Goal: Task Accomplishment & Management: Manage account settings

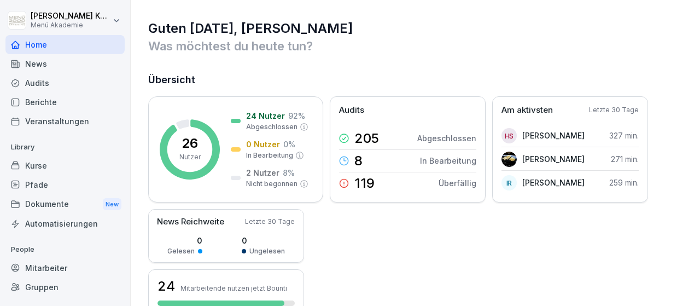
scroll to position [63, 0]
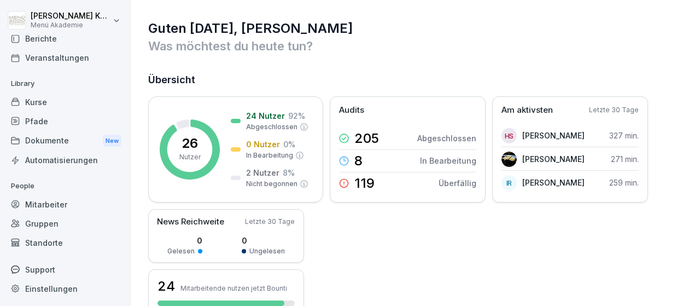
drag, startPoint x: 42, startPoint y: 239, endPoint x: 43, endPoint y: 230, distance: 9.3
click at [43, 238] on div "Standorte" at bounding box center [64, 242] width 119 height 19
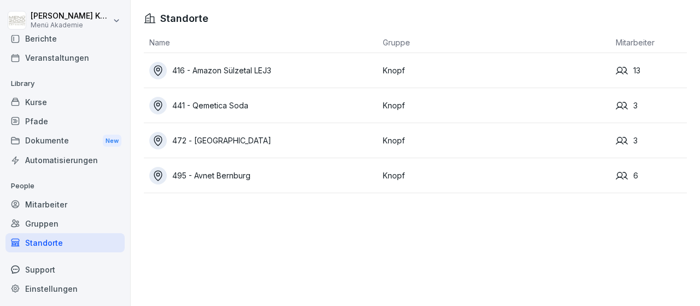
click at [260, 73] on div "416 - Amazon Sülzetal LEJ3" at bounding box center [263, 70] width 228 height 17
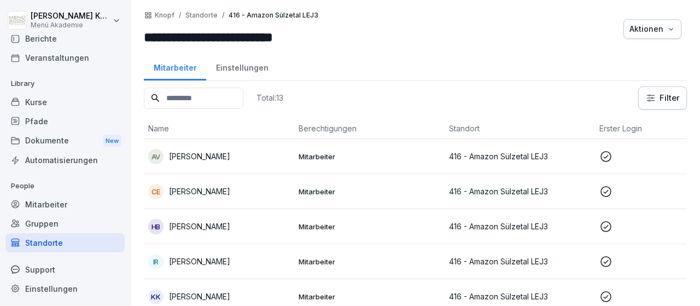
click at [318, 151] on td "Mitarbeiter" at bounding box center [369, 156] width 150 height 35
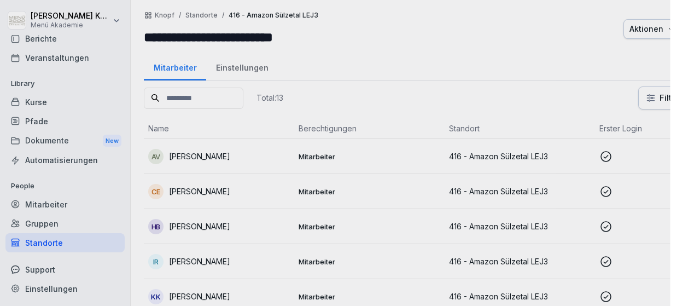
scroll to position [63, 0]
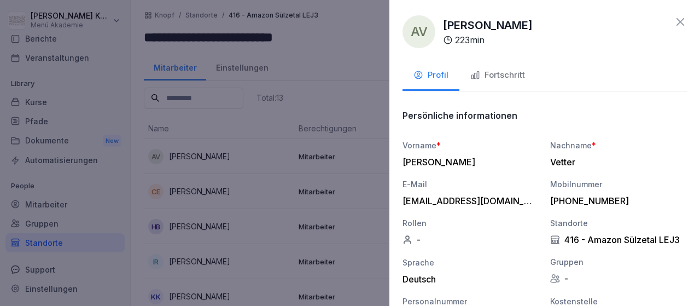
click at [501, 73] on div "Fortschritt" at bounding box center [497, 75] width 55 height 13
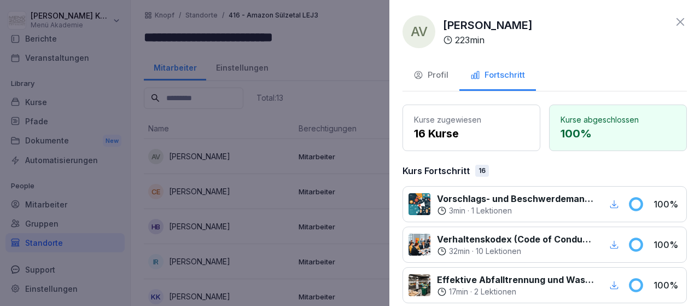
drag, startPoint x: 684, startPoint y: 20, endPoint x: 587, endPoint y: 58, distance: 104.6
click at [683, 20] on icon at bounding box center [679, 21] width 13 height 13
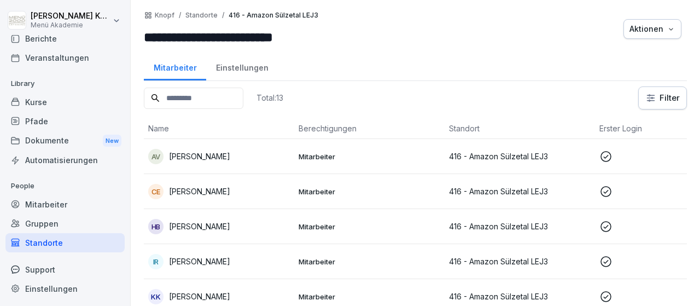
click at [309, 189] on p "Mitarbeiter" at bounding box center [369, 191] width 142 height 10
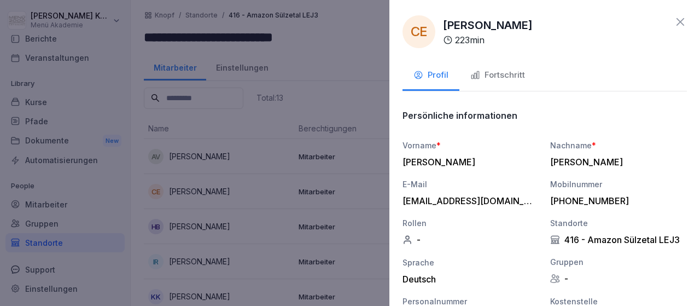
click at [509, 75] on div "Fortschritt" at bounding box center [497, 75] width 55 height 13
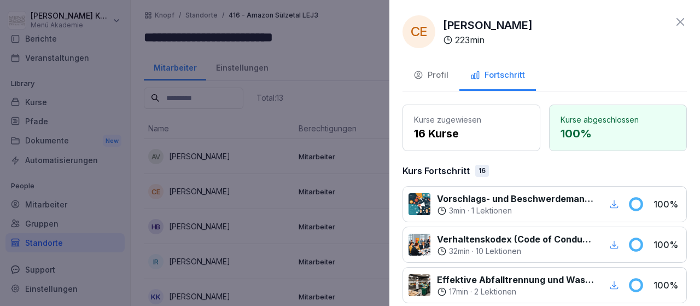
drag, startPoint x: 685, startPoint y: 20, endPoint x: 635, endPoint y: 31, distance: 51.0
click at [678, 21] on icon at bounding box center [679, 21] width 13 height 13
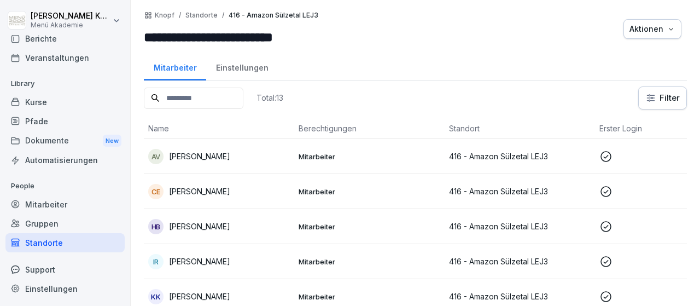
click at [318, 219] on td "Mitarbeiter" at bounding box center [369, 226] width 150 height 35
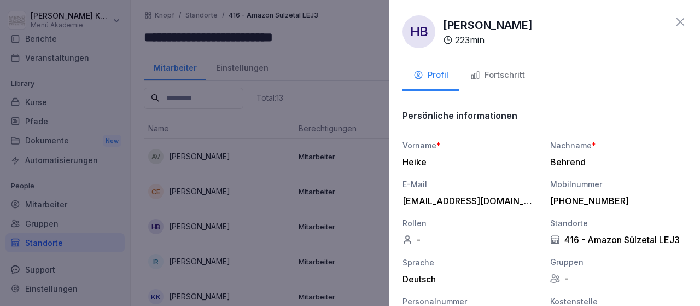
click at [320, 255] on div at bounding box center [350, 153] width 700 height 306
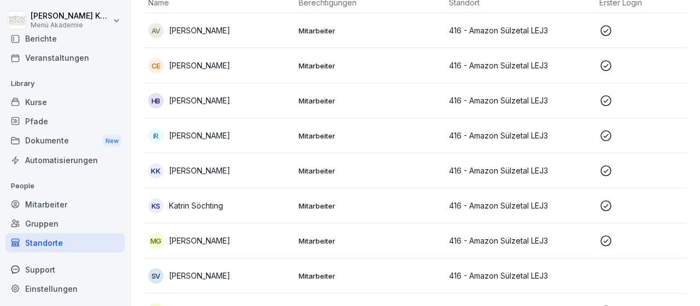
scroll to position [127, 0]
click at [314, 210] on td "Mitarbeiter" at bounding box center [369, 204] width 150 height 35
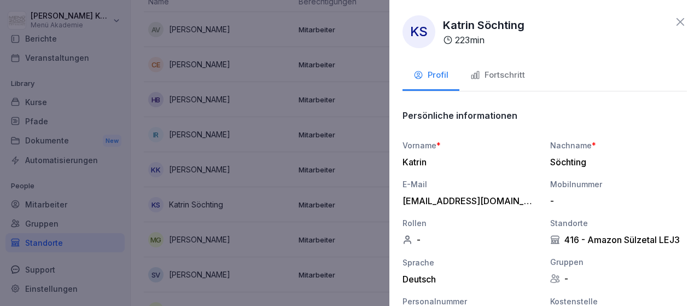
click at [496, 72] on div "Fortschritt" at bounding box center [497, 75] width 55 height 13
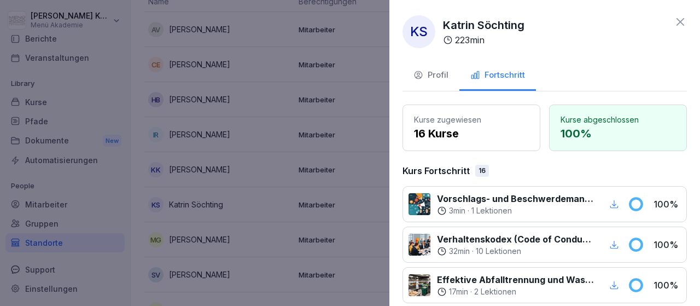
drag, startPoint x: 681, startPoint y: 18, endPoint x: 566, endPoint y: 69, distance: 126.3
click at [677, 18] on icon at bounding box center [679, 21] width 13 height 13
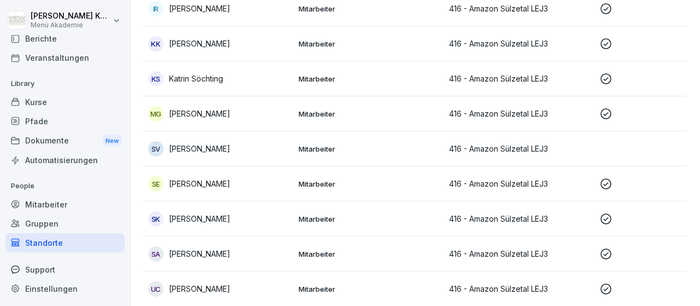
scroll to position [254, 0]
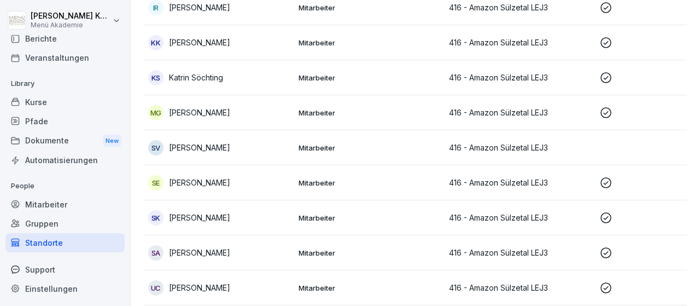
click at [316, 108] on td "Mitarbeiter" at bounding box center [369, 112] width 150 height 35
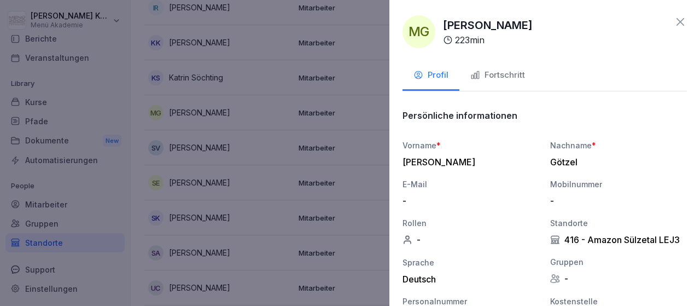
click at [498, 71] on div "Fortschritt" at bounding box center [497, 75] width 55 height 13
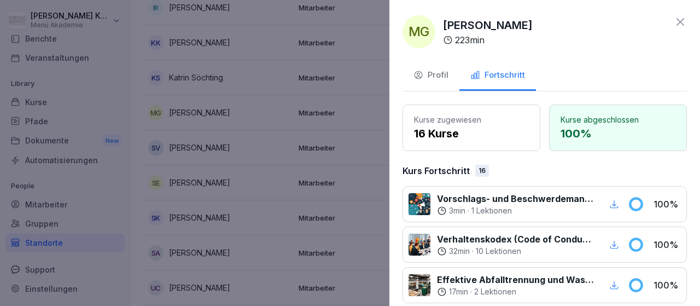
drag, startPoint x: 682, startPoint y: 18, endPoint x: 449, endPoint y: 67, distance: 238.0
click at [681, 18] on icon at bounding box center [679, 21] width 13 height 13
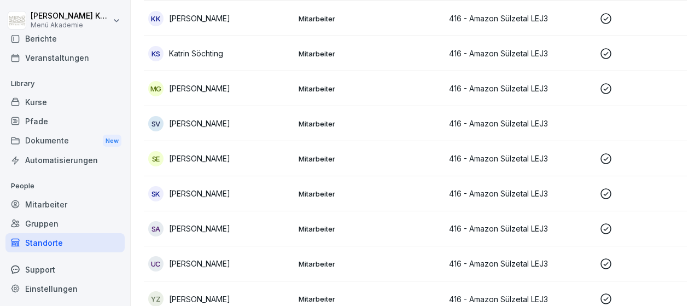
scroll to position [287, 0]
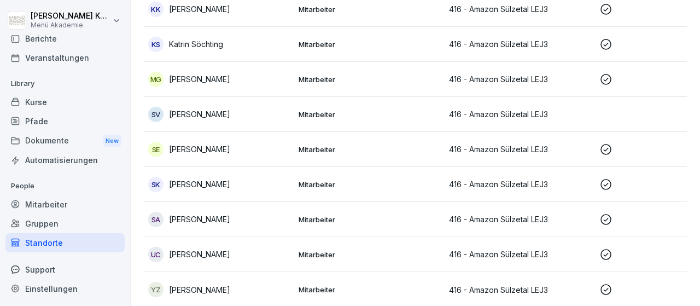
click at [323, 289] on p "Mitarbeiter" at bounding box center [369, 289] width 142 height 10
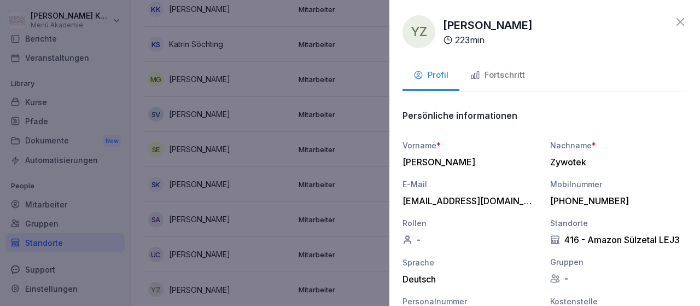
click at [472, 77] on icon "button" at bounding box center [475, 75] width 10 height 10
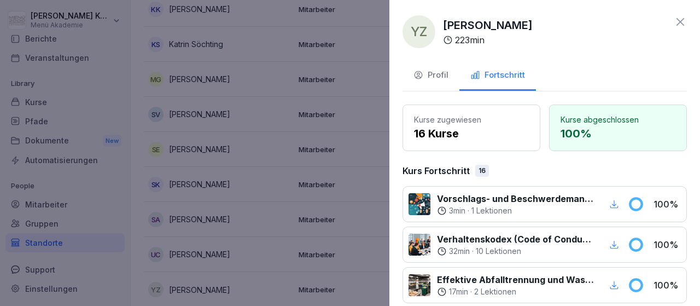
click at [675, 23] on icon at bounding box center [679, 21] width 13 height 13
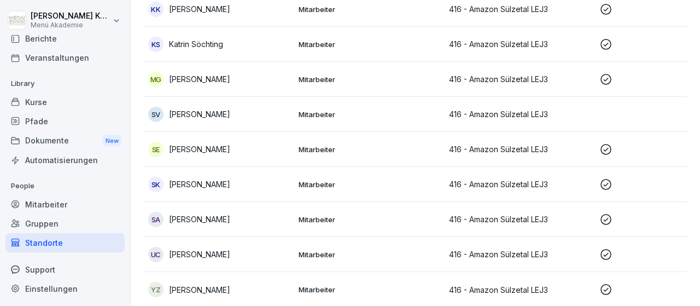
click at [35, 244] on div "Standorte" at bounding box center [64, 242] width 119 height 19
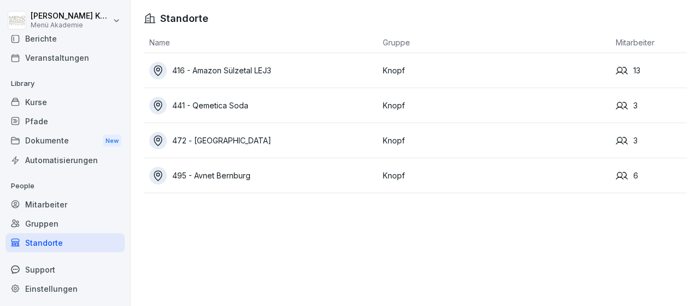
click at [224, 173] on div "495 - Avnet Bernburg" at bounding box center [263, 175] width 228 height 17
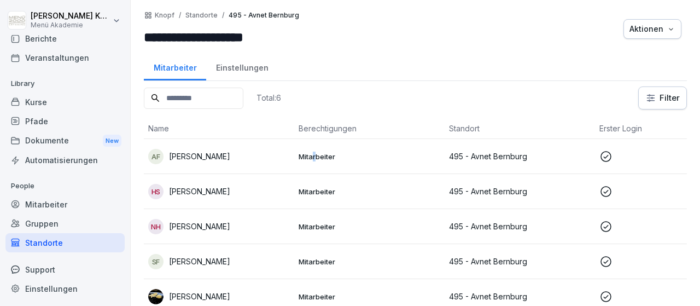
click at [314, 156] on p "Mitarbeiter" at bounding box center [369, 156] width 142 height 10
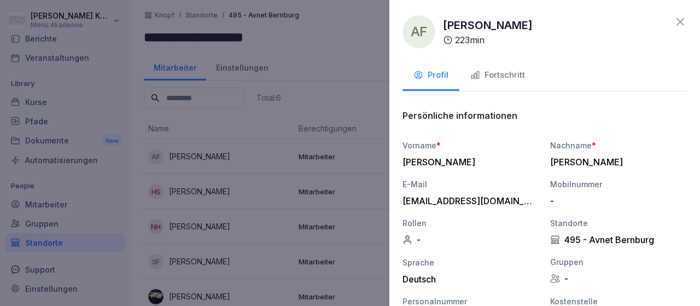
click at [510, 76] on div "Fortschritt" at bounding box center [497, 75] width 55 height 13
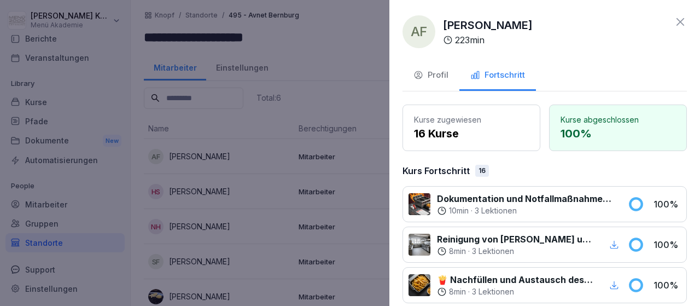
drag, startPoint x: 682, startPoint y: 21, endPoint x: 535, endPoint y: 84, distance: 159.4
click at [682, 24] on icon at bounding box center [680, 22] width 8 height 8
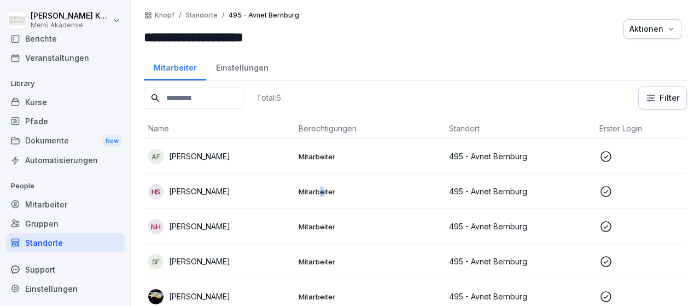
click at [322, 187] on td "Mitarbeiter" at bounding box center [369, 191] width 150 height 35
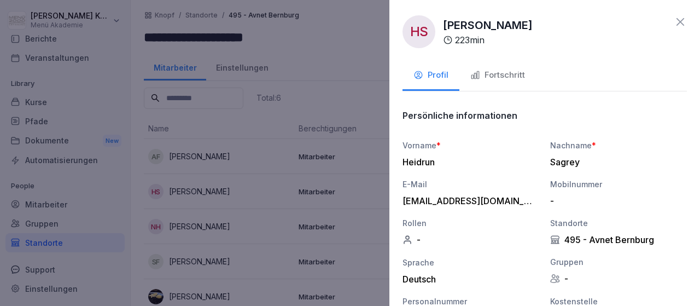
click at [496, 73] on div "Fortschritt" at bounding box center [497, 75] width 55 height 13
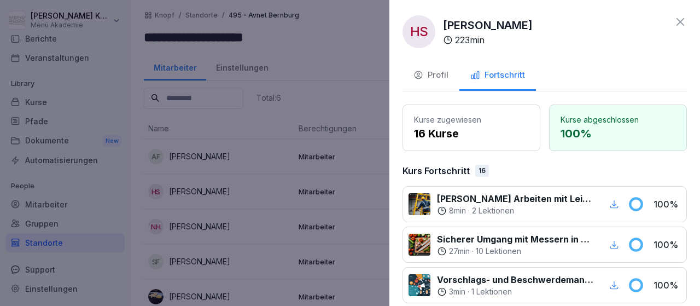
drag, startPoint x: 682, startPoint y: 17, endPoint x: 650, endPoint y: 31, distance: 34.5
click at [682, 19] on icon at bounding box center [679, 21] width 13 height 13
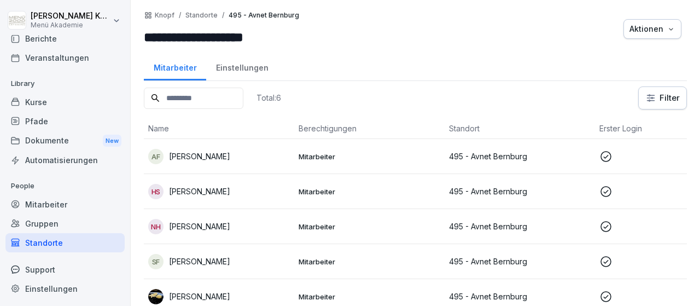
scroll to position [42, 0]
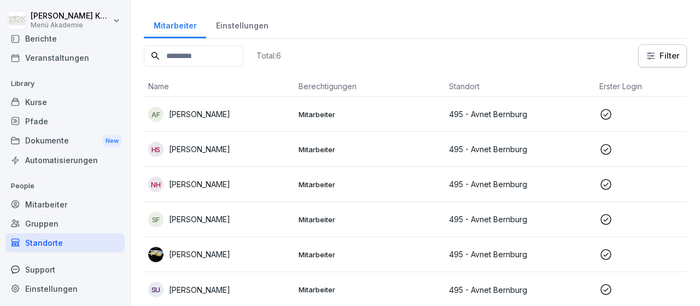
click at [326, 213] on td "Mitarbeiter" at bounding box center [369, 219] width 150 height 35
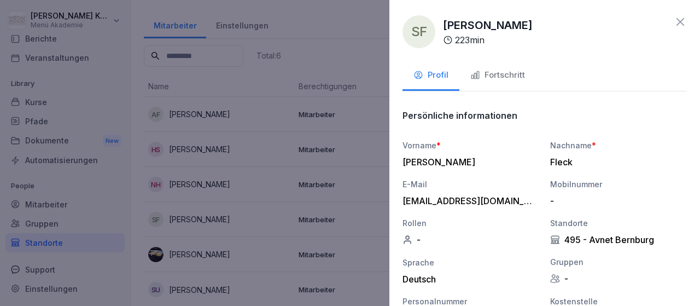
click at [514, 74] on div "Fortschritt" at bounding box center [497, 75] width 55 height 13
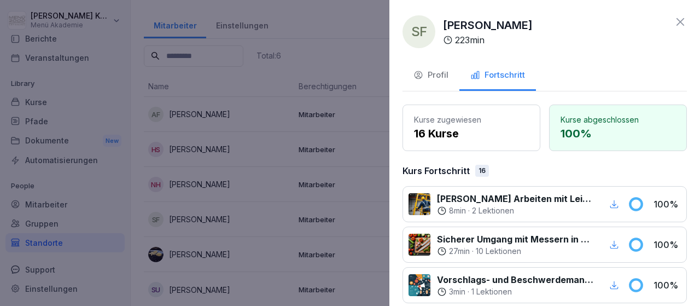
click at [677, 22] on icon at bounding box center [679, 21] width 13 height 13
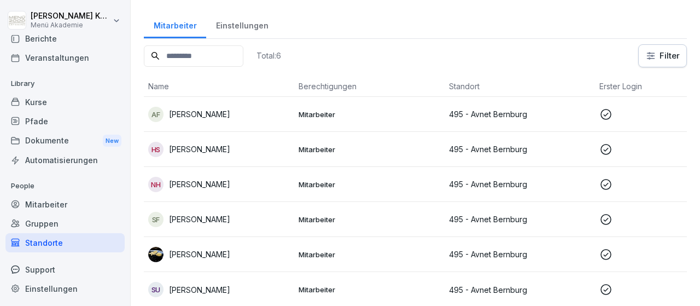
click at [316, 251] on p "Mitarbeiter" at bounding box center [369, 254] width 142 height 10
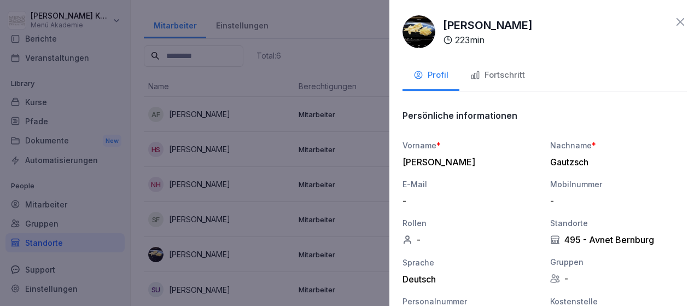
click at [491, 74] on div "Fortschritt" at bounding box center [497, 75] width 55 height 13
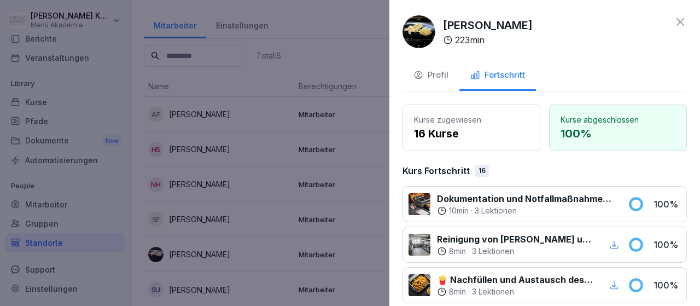
drag, startPoint x: 675, startPoint y: 20, endPoint x: 624, endPoint y: 42, distance: 56.1
click at [675, 20] on icon at bounding box center [679, 21] width 13 height 13
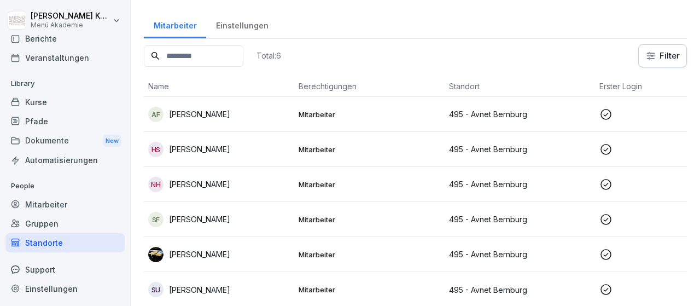
scroll to position [0, 0]
click at [56, 246] on div "Standorte" at bounding box center [64, 242] width 119 height 19
